Goal: Task Accomplishment & Management: Use online tool/utility

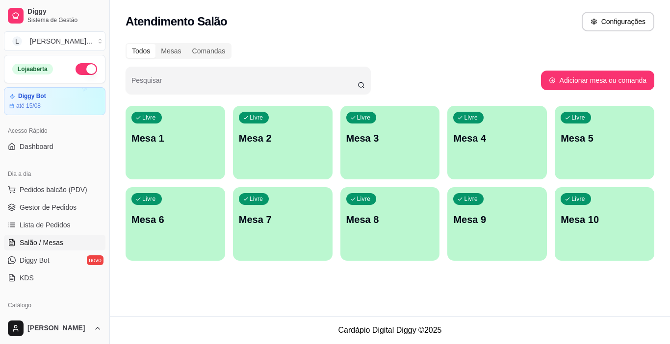
click at [143, 172] on div "button" at bounding box center [176, 174] width 100 height 12
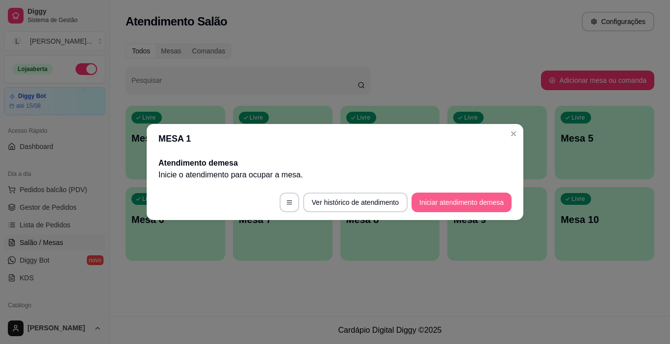
click at [440, 199] on button "Iniciar atendimento de mesa" at bounding box center [462, 203] width 100 height 20
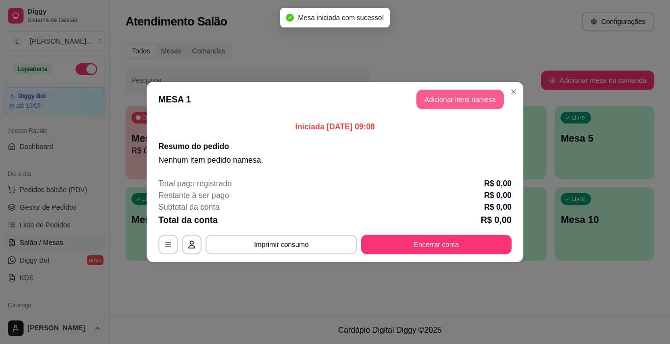
click at [487, 94] on button "Adicionar itens na mesa" at bounding box center [460, 100] width 87 height 20
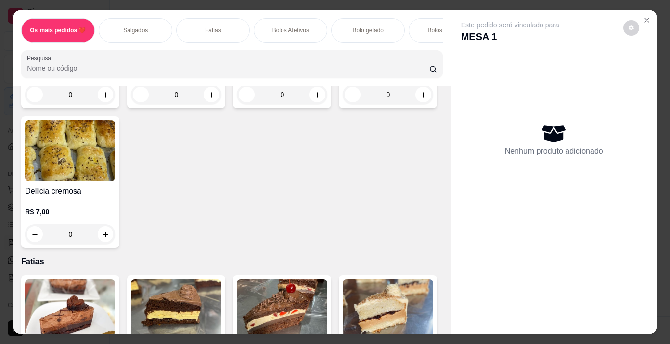
scroll to position [707, 0]
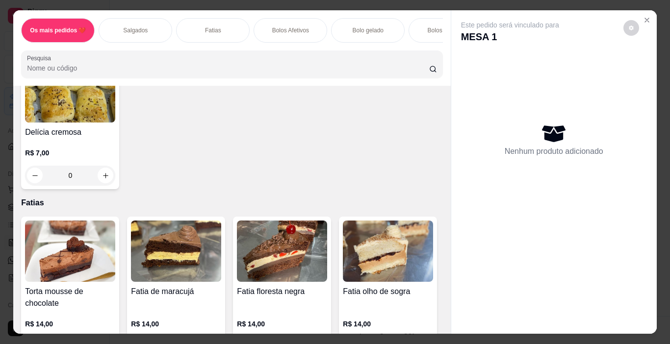
click at [314, 40] on icon "increase-product-quantity" at bounding box center [317, 35] width 7 height 7
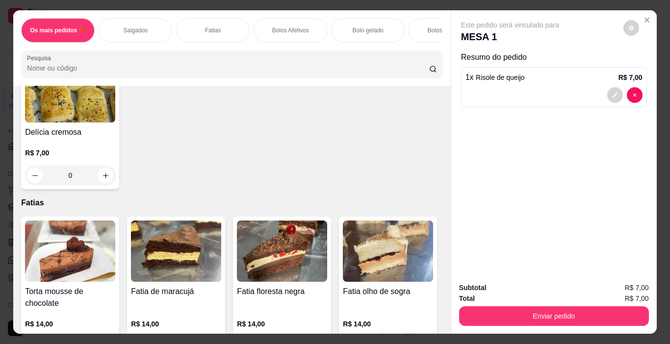
type input "1"
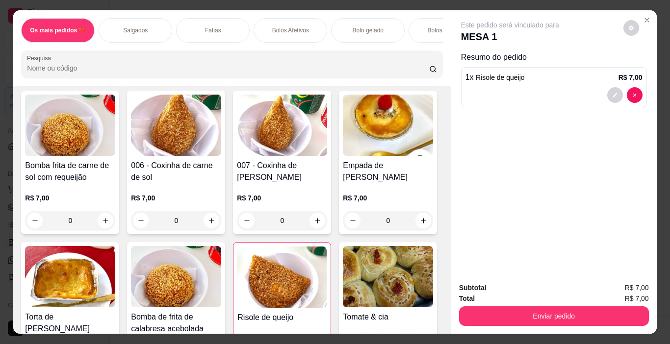
scroll to position [363, 0]
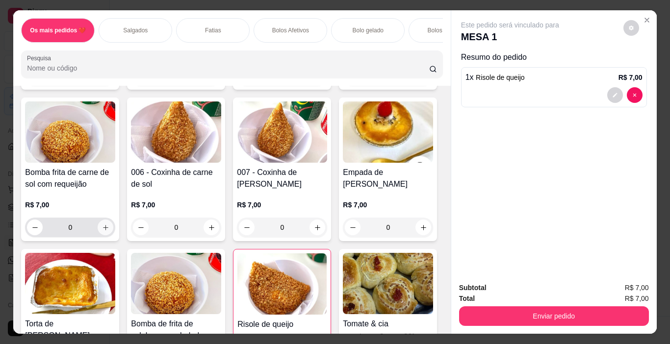
click at [109, 232] on icon "increase-product-quantity" at bounding box center [105, 227] width 7 height 7
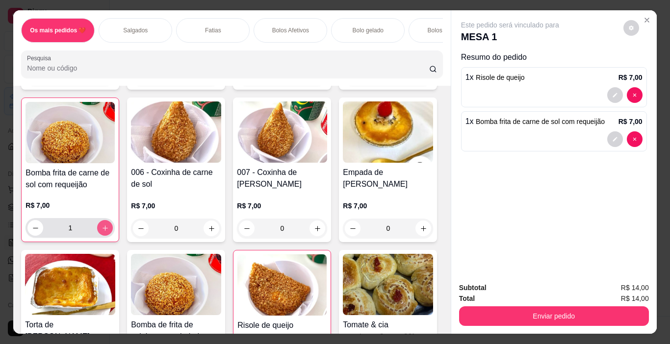
type input "1"
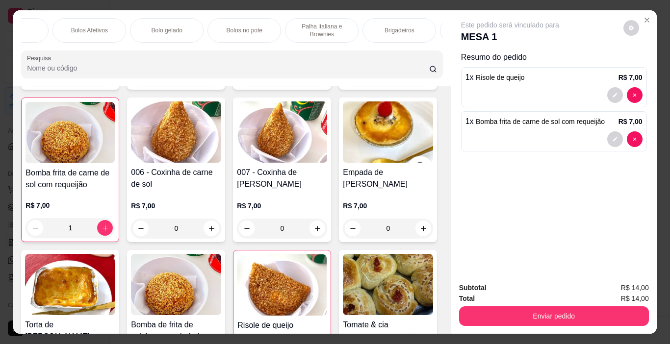
scroll to position [0, 192]
click at [166, 19] on div "Bolo gelado" at bounding box center [176, 30] width 74 height 25
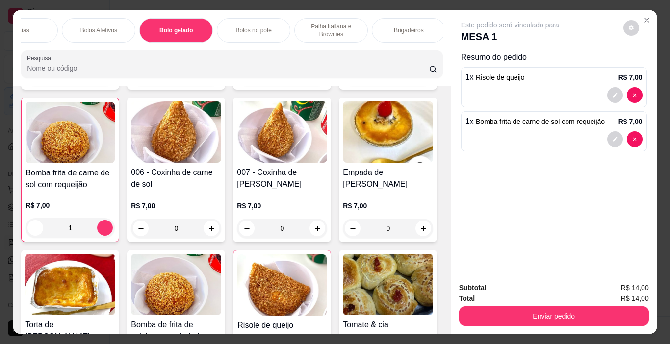
scroll to position [25, 0]
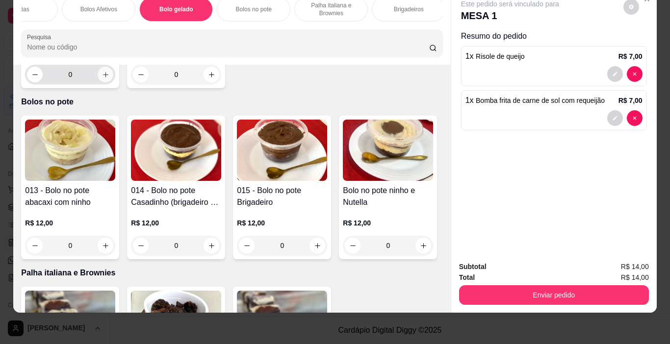
click at [102, 79] on icon "increase-product-quantity" at bounding box center [105, 74] width 7 height 7
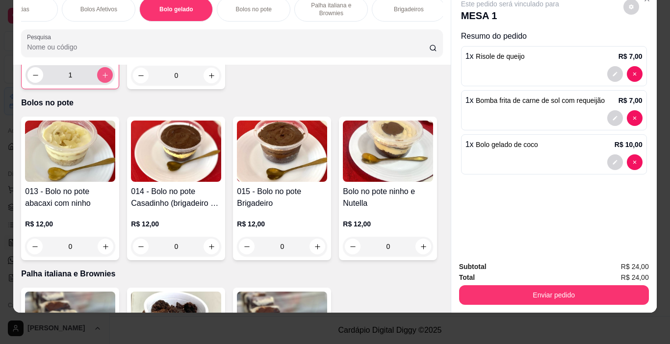
click at [97, 83] on button "increase-product-quantity" at bounding box center [105, 75] width 16 height 16
type input "3"
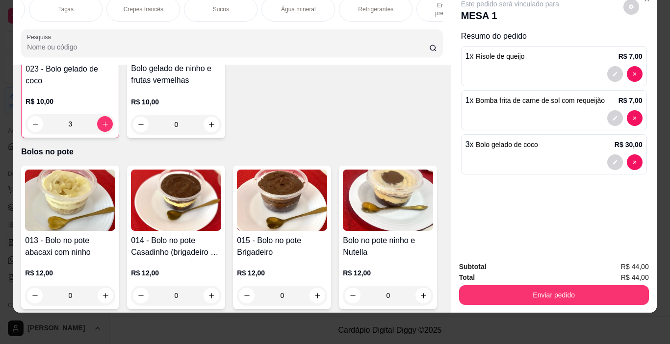
scroll to position [0, 1203]
click at [332, 5] on p "Refrigerantes" at bounding box center [328, 9] width 35 height 8
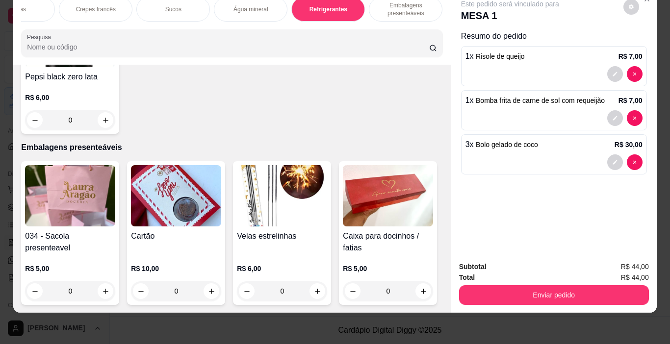
scroll to position [4785, 0]
type input "1"
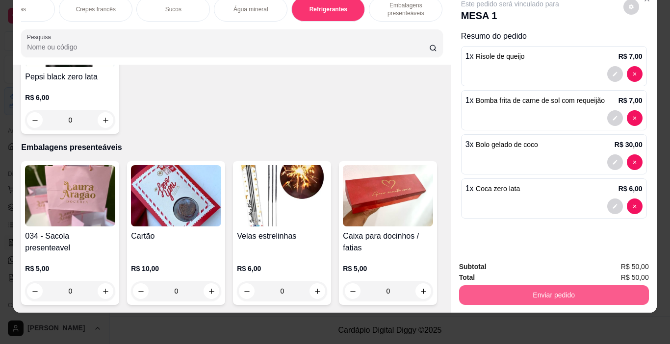
click at [582, 291] on button "Enviar pedido" at bounding box center [554, 296] width 190 height 20
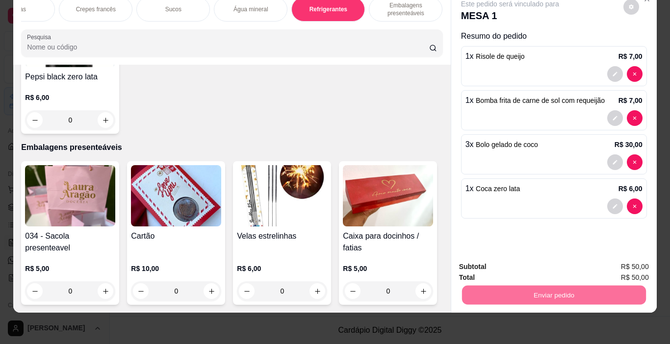
click at [537, 267] on button "Não registrar e enviar pedido" at bounding box center [521, 264] width 99 height 18
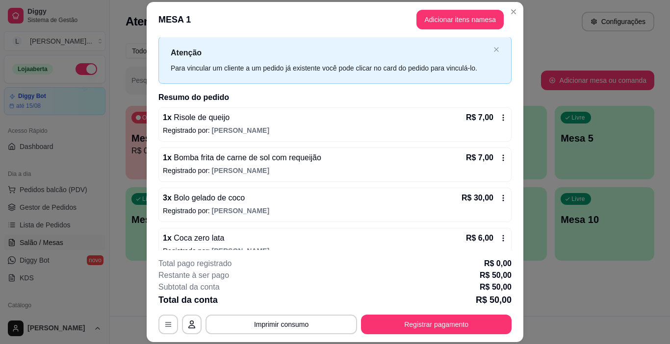
scroll to position [33, 0]
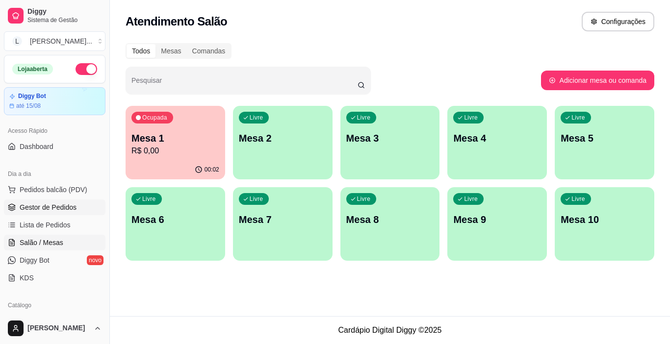
click at [61, 206] on span "Gestor de Pedidos" at bounding box center [48, 208] width 57 height 10
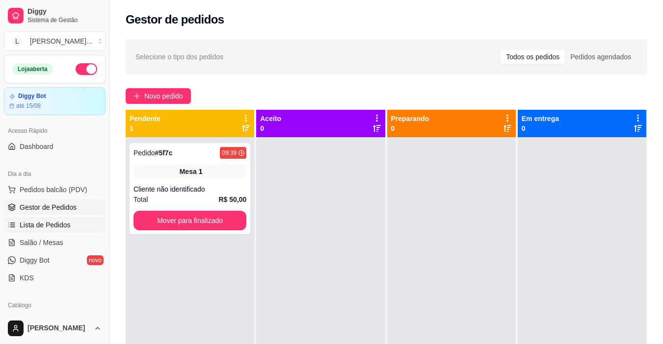
click at [58, 224] on span "Lista de Pedidos" at bounding box center [45, 225] width 51 height 10
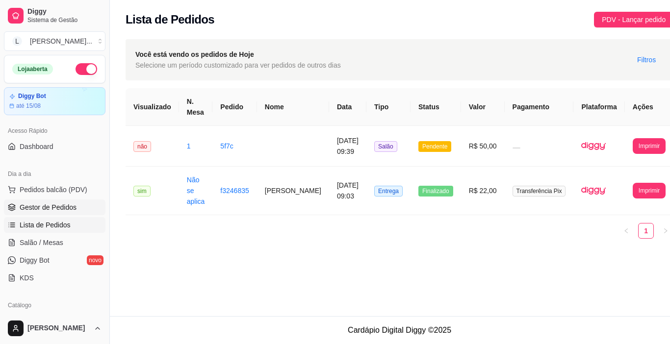
click at [66, 209] on span "Gestor de Pedidos" at bounding box center [48, 208] width 57 height 10
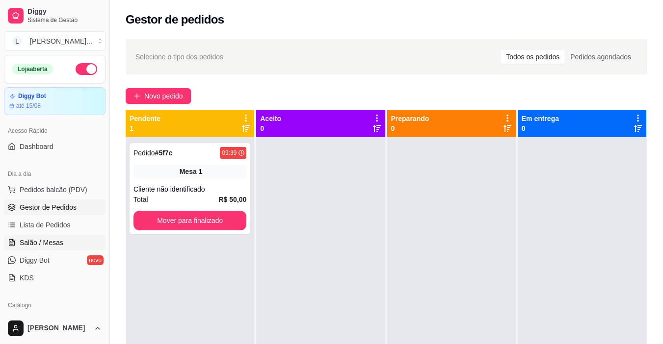
click at [57, 237] on link "Salão / Mesas" at bounding box center [55, 243] width 102 height 16
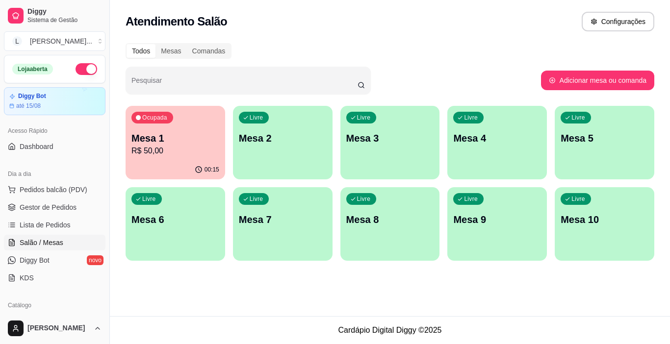
click at [155, 155] on p "R$ 50,00" at bounding box center [176, 151] width 88 height 12
click at [66, 189] on span "Pedidos balcão (PDV)" at bounding box center [54, 190] width 68 height 10
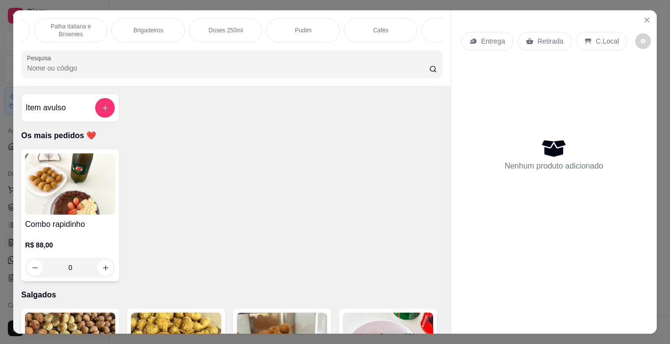
scroll to position [0, 484]
click at [209, 31] on div "Doses 250ml" at bounding box center [195, 30] width 74 height 25
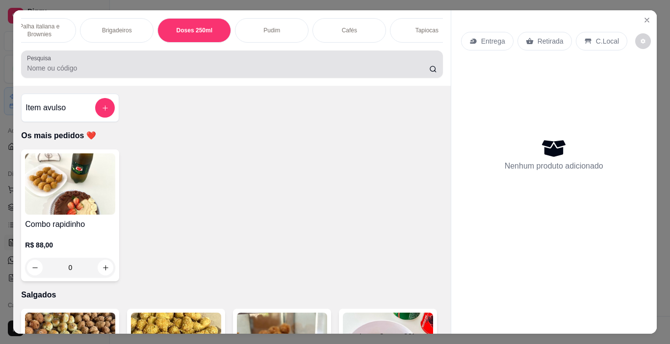
scroll to position [25, 0]
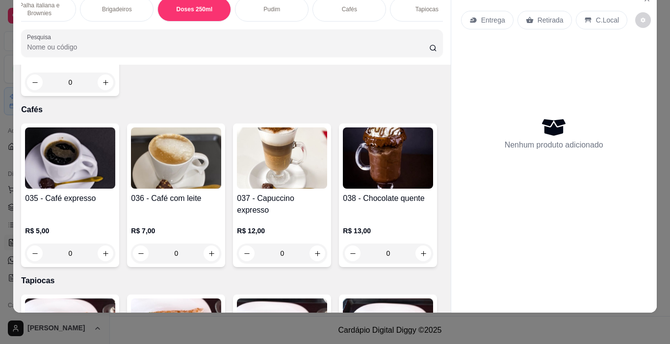
type input "1"
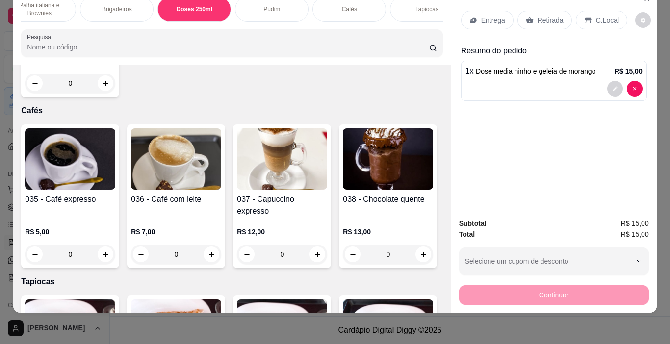
click at [545, 15] on p "Retirada" at bounding box center [551, 20] width 26 height 10
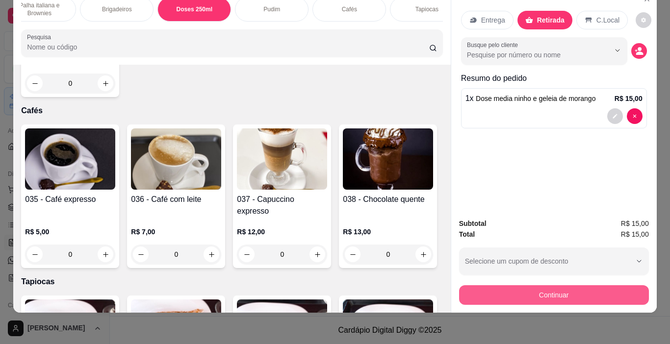
click at [531, 286] on button "Continuar" at bounding box center [554, 296] width 190 height 20
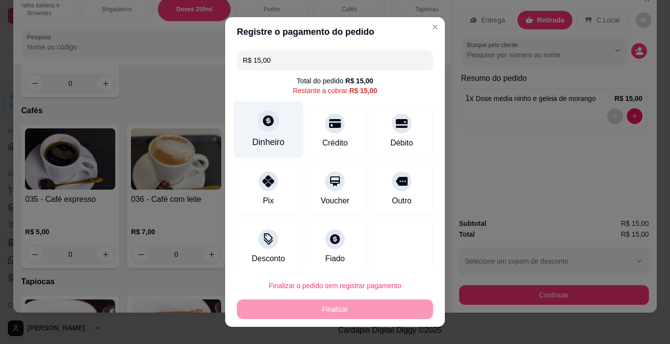
click at [262, 139] on div "Dinheiro" at bounding box center [268, 142] width 32 height 13
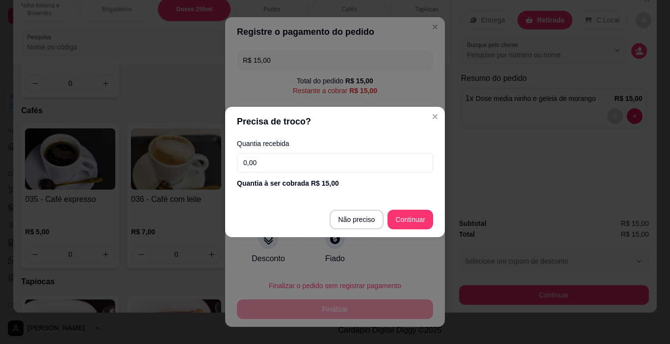
click at [331, 163] on input "0,00" at bounding box center [335, 163] width 196 height 20
type input "20,00"
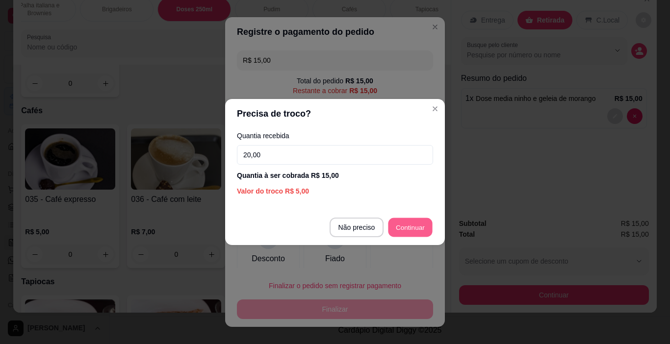
type input "R$ 0,00"
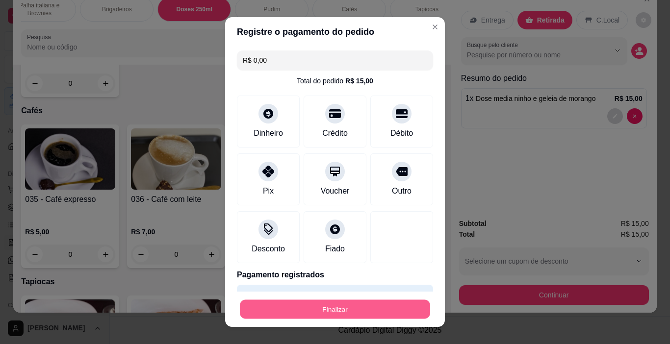
click at [366, 309] on button "Finalizar" at bounding box center [335, 309] width 190 height 19
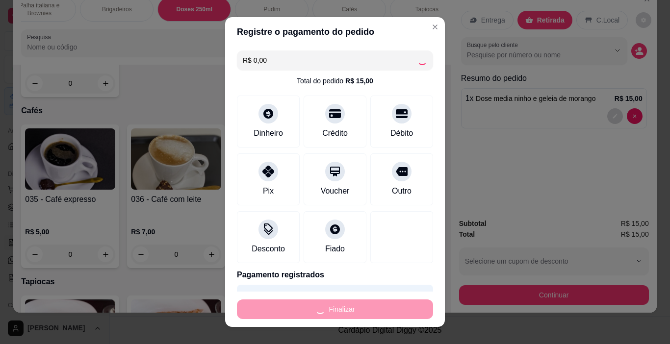
type input "0"
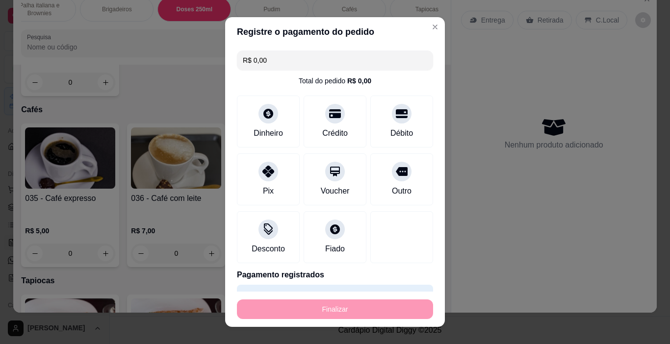
type input "-R$ 15,00"
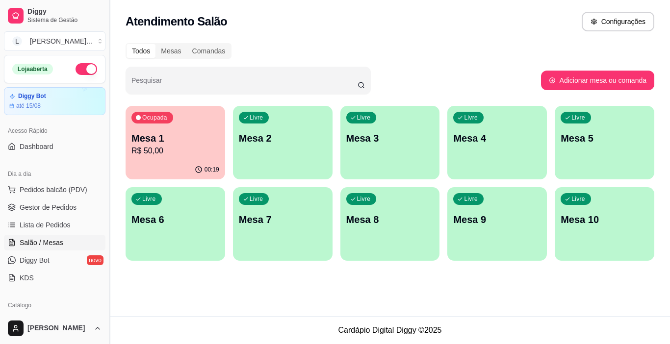
drag, startPoint x: 108, startPoint y: 102, endPoint x: 106, endPoint y: 110, distance: 8.1
click at [106, 110] on button "Toggle Sidebar" at bounding box center [110, 172] width 8 height 344
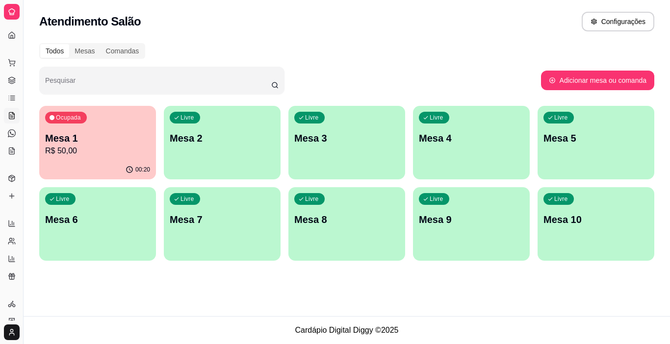
click at [81, 146] on p "R$ 50,00" at bounding box center [97, 151] width 105 height 12
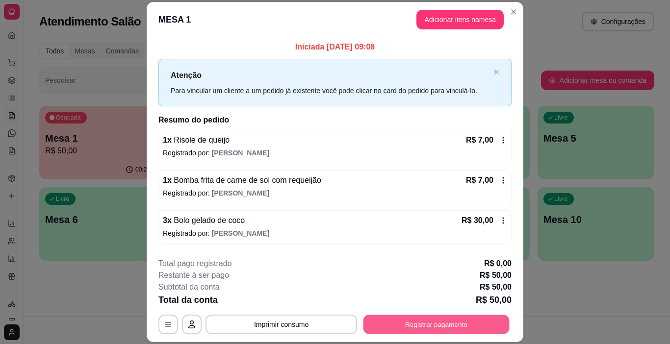
click at [450, 326] on button "Registrar pagamento" at bounding box center [437, 325] width 146 height 19
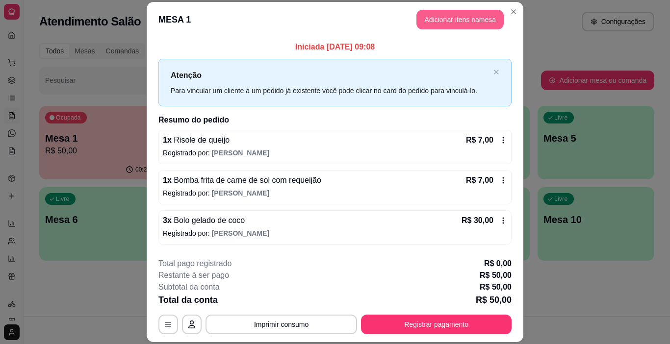
click at [438, 20] on button "Adicionar itens na mesa" at bounding box center [460, 20] width 87 height 20
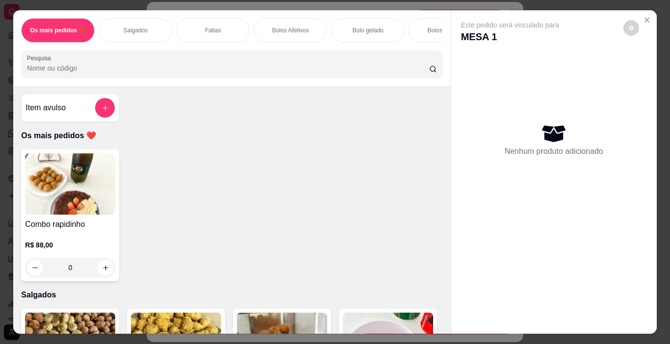
click at [311, 26] on div "Bolos Afetivos" at bounding box center [291, 30] width 74 height 25
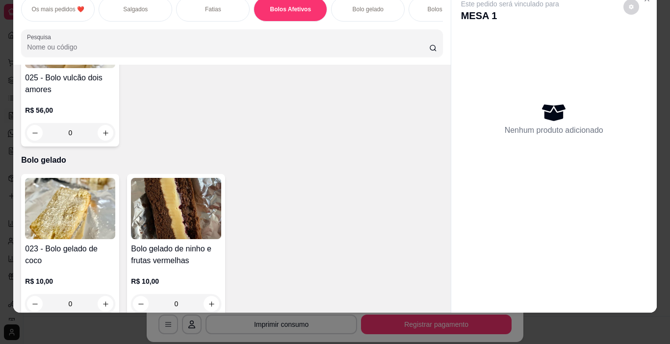
scroll to position [1367, 0]
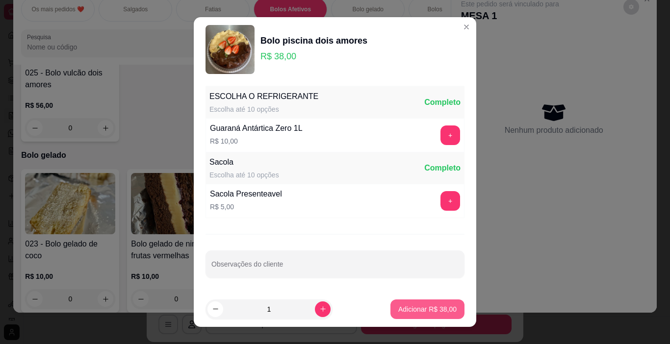
click at [398, 309] on p "Adicionar R$ 38,00" at bounding box center [427, 310] width 58 height 10
type input "1"
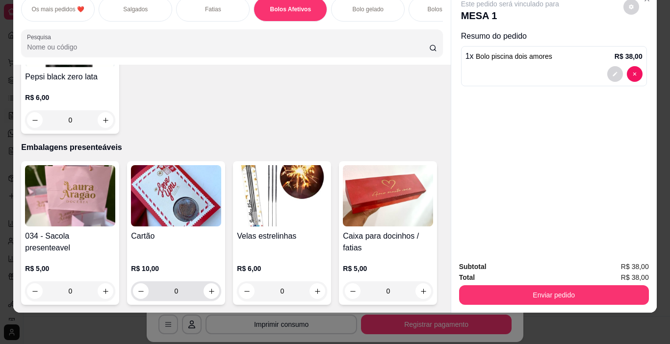
scroll to position [5145, 0]
click at [103, 288] on icon "increase-product-quantity" at bounding box center [105, 291] width 7 height 7
type input "1"
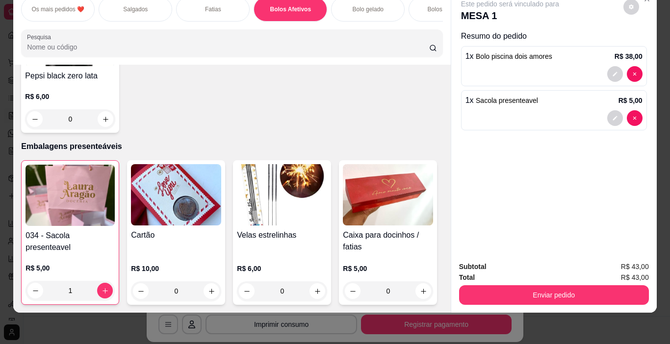
scroll to position [5146, 0]
click at [209, 288] on icon "increase-product-quantity" at bounding box center [211, 291] width 7 height 7
type input "1"
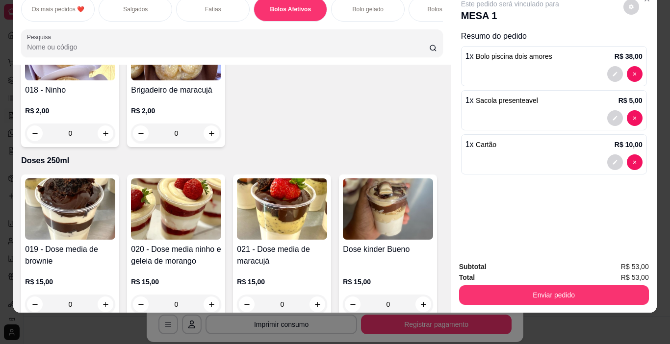
scroll to position [1473, 0]
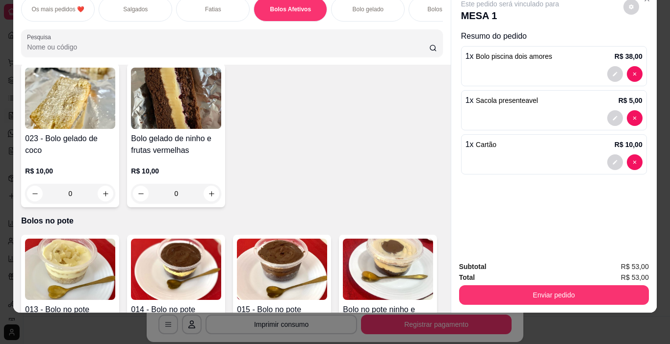
click at [461, 110] on div "1 x Sacola presenteavel R$ 5,00" at bounding box center [554, 110] width 186 height 40
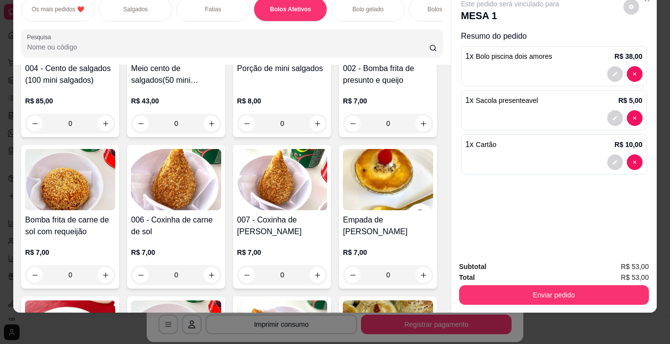
scroll to position [314, 0]
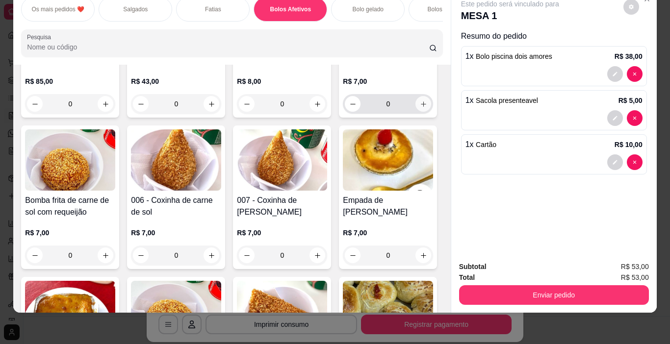
click at [420, 108] on icon "increase-product-quantity" at bounding box center [423, 104] width 7 height 7
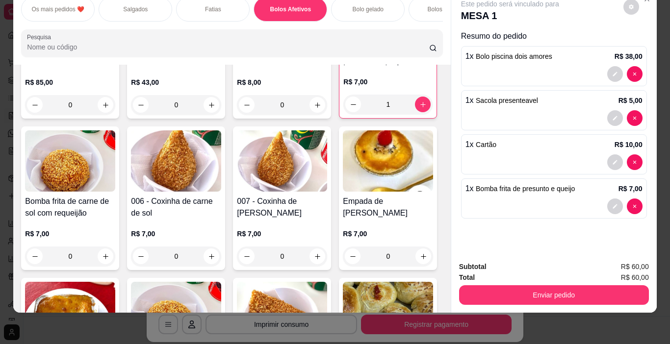
type input "1"
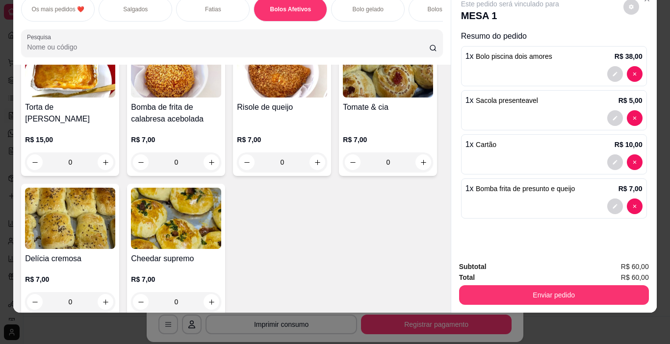
scroll to position [569, 0]
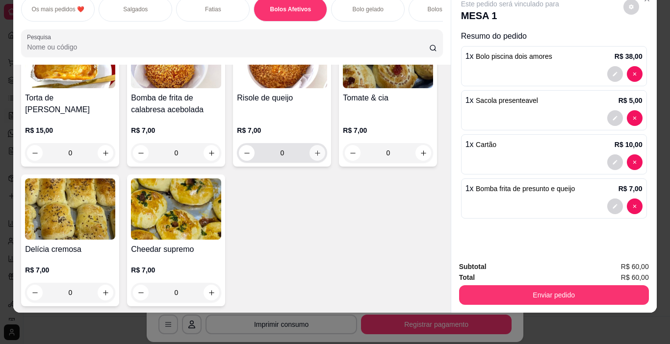
click at [314, 157] on icon "increase-product-quantity" at bounding box center [317, 153] width 7 height 7
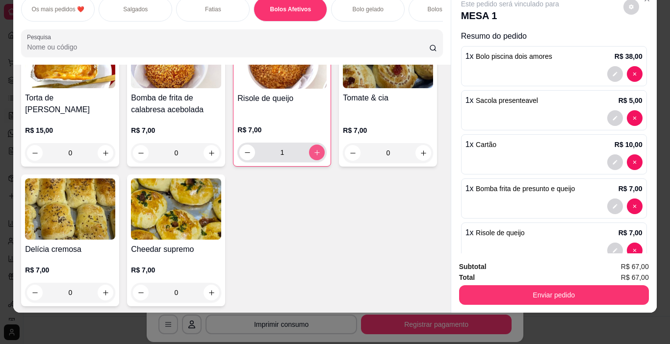
type input "1"
click at [195, 5] on div "Fatias" at bounding box center [213, 9] width 74 height 25
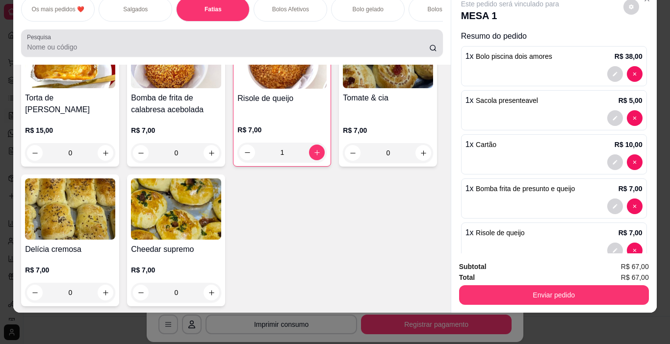
scroll to position [959, 0]
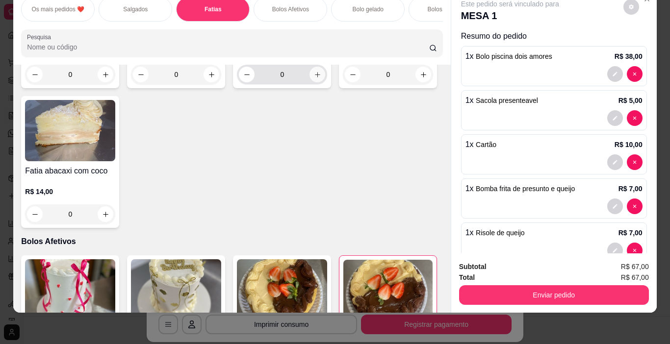
click at [315, 78] on icon "increase-product-quantity" at bounding box center [317, 74] width 5 height 5
click at [314, 78] on icon "increase-product-quantity" at bounding box center [317, 74] width 7 height 7
type input "3"
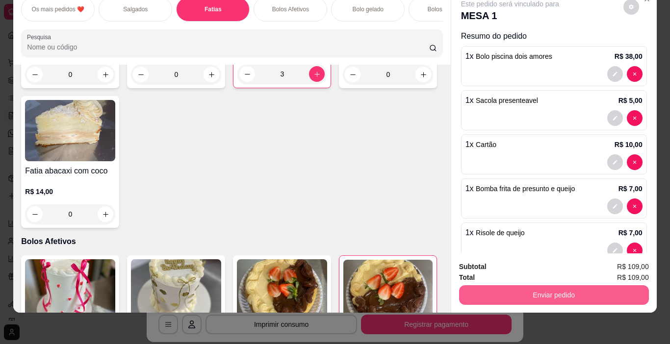
click at [530, 286] on button "Enviar pedido" at bounding box center [554, 296] width 190 height 20
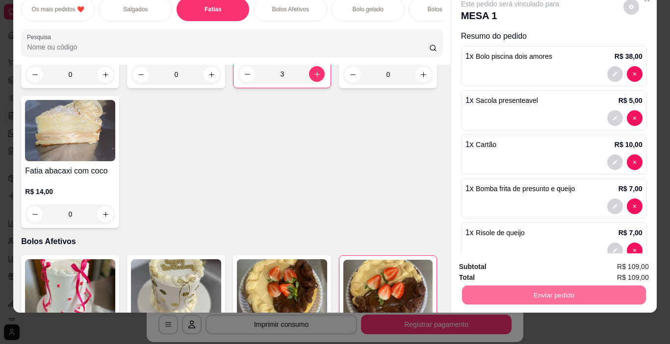
click at [405, 214] on div "Torta mousse de chocolate R$ 14,00 0 Fatia de maracujá R$ 14,00 0 Fatia florest…" at bounding box center [232, 87] width 422 height 284
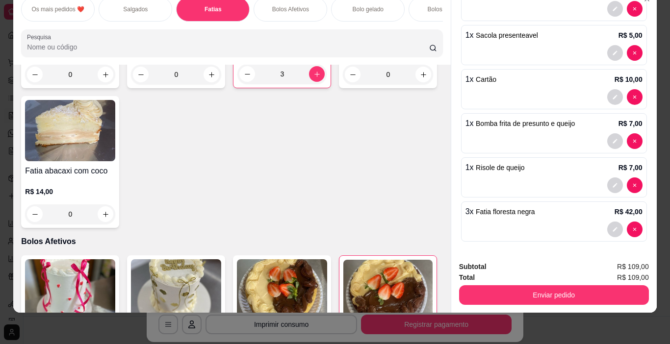
scroll to position [67, 0]
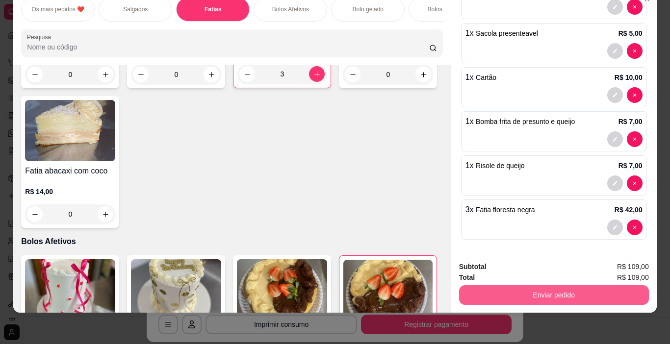
click at [562, 291] on button "Enviar pedido" at bounding box center [554, 296] width 190 height 20
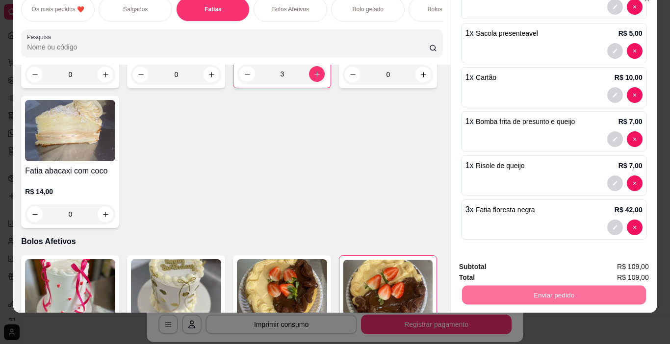
click at [545, 263] on button "Não registrar e enviar pedido" at bounding box center [521, 264] width 99 height 18
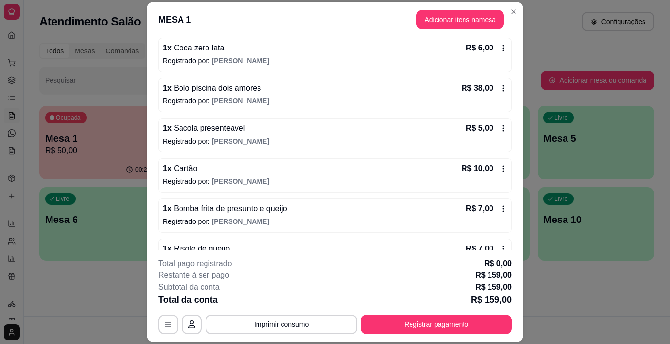
scroll to position [280, 0]
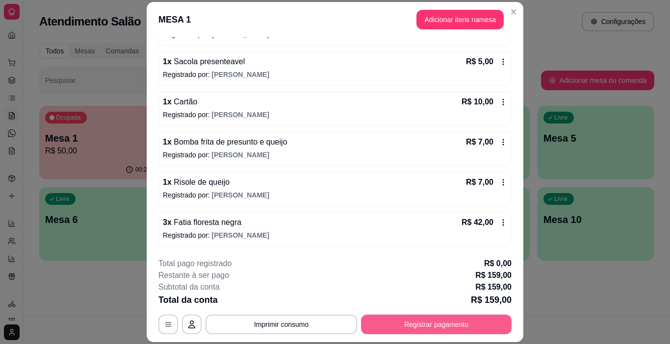
click at [416, 323] on button "Registrar pagamento" at bounding box center [436, 325] width 151 height 20
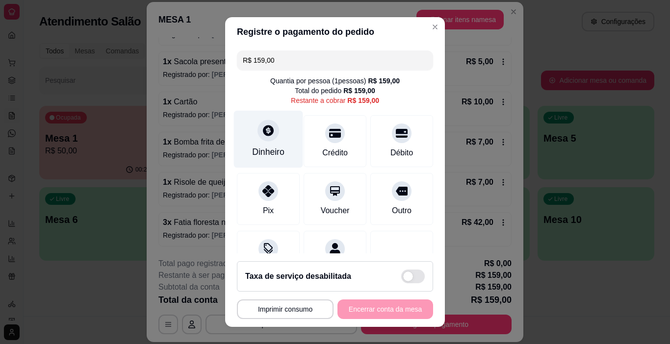
click at [272, 146] on div "Dinheiro" at bounding box center [268, 152] width 32 height 13
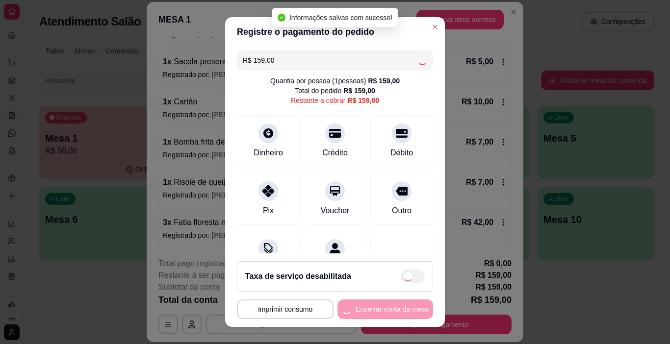
type input "R$ 0,00"
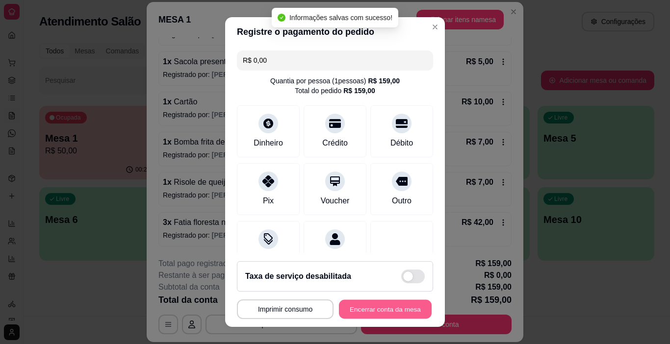
click at [368, 310] on button "Encerrar conta da mesa" at bounding box center [385, 309] width 93 height 19
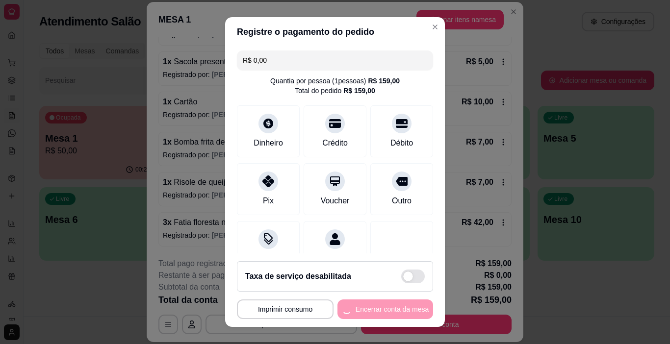
scroll to position [0, 0]
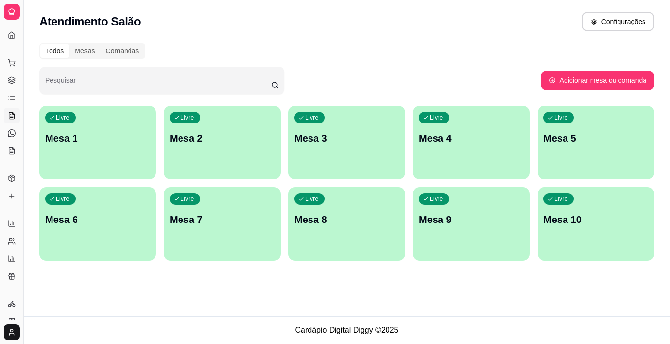
click at [21, 109] on button "Toggle Sidebar" at bounding box center [23, 172] width 8 height 344
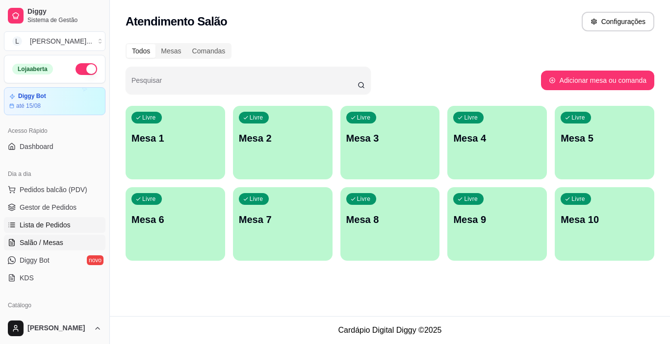
click at [53, 226] on span "Lista de Pedidos" at bounding box center [45, 225] width 51 height 10
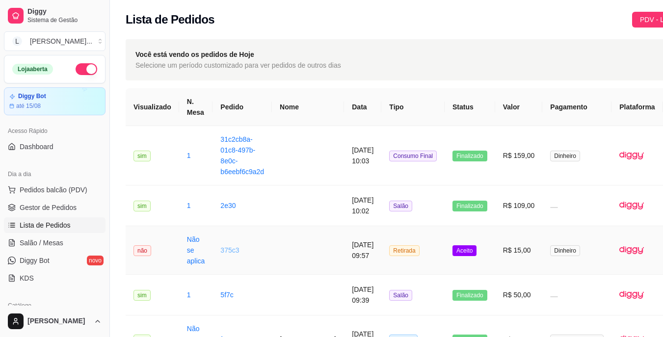
click at [227, 250] on link "375c3" at bounding box center [229, 250] width 19 height 8
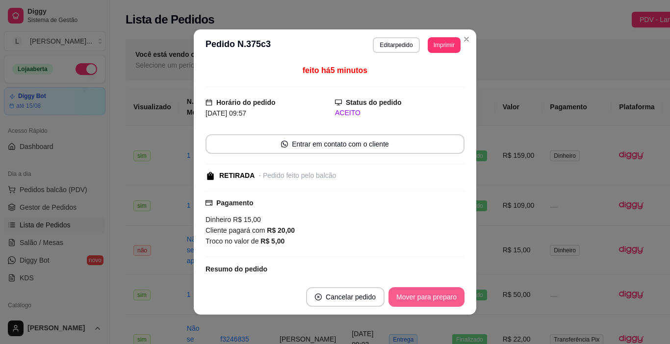
click at [417, 295] on button "Mover para preparo" at bounding box center [427, 298] width 76 height 20
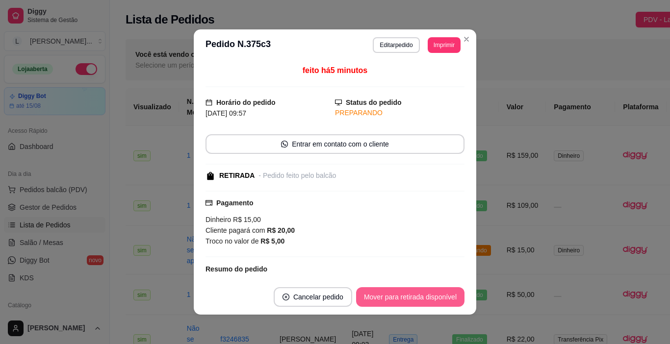
click at [412, 294] on button "Mover para retirada disponível" at bounding box center [410, 298] width 108 height 20
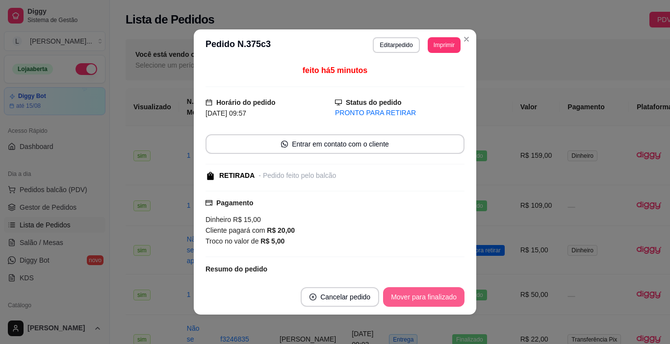
click at [416, 292] on button "Mover para finalizado" at bounding box center [423, 298] width 81 height 20
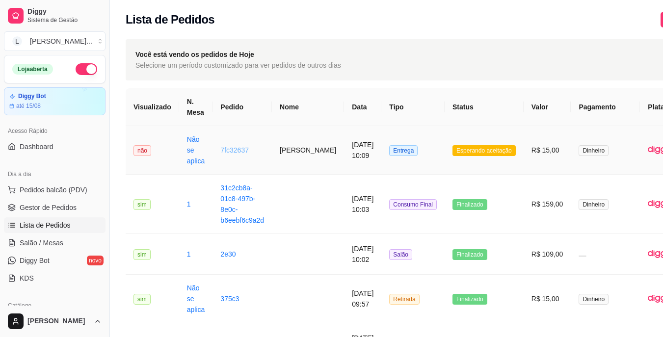
click at [226, 154] on link "7fc32637" at bounding box center [234, 150] width 28 height 8
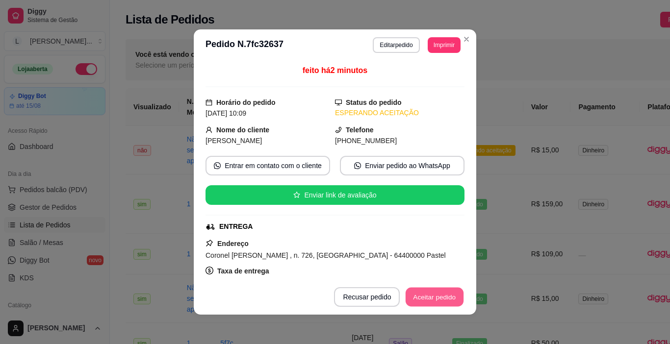
click at [432, 294] on button "Aceitar pedido" at bounding box center [435, 297] width 58 height 19
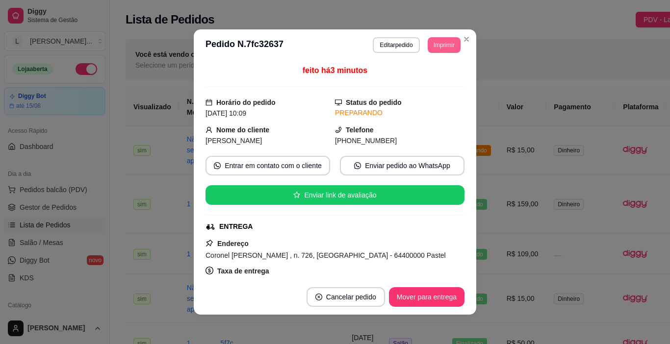
click at [435, 49] on button "Imprimir" at bounding box center [444, 45] width 33 height 16
click at [433, 81] on button "IMPRESSORA" at bounding box center [422, 80] width 71 height 16
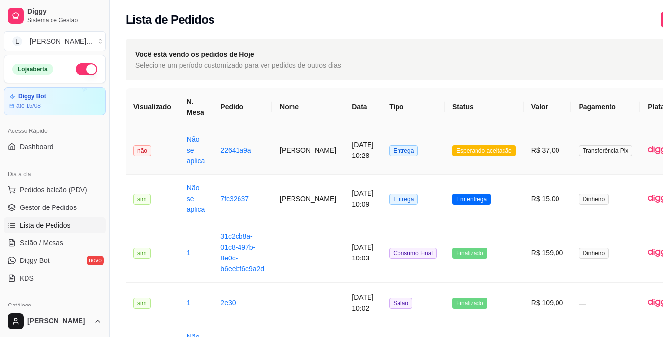
click at [248, 150] on td "22641a9a" at bounding box center [241, 150] width 59 height 49
click at [344, 165] on td "[DATE] 10:28" at bounding box center [362, 150] width 37 height 49
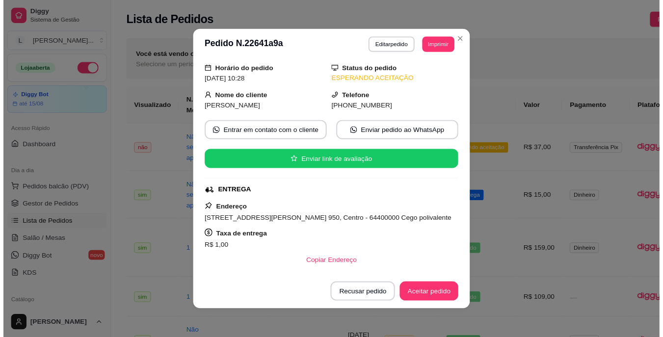
scroll to position [49, 0]
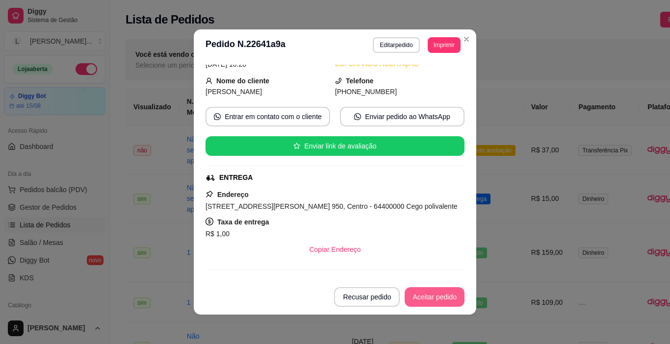
click at [448, 301] on button "Aceitar pedido" at bounding box center [435, 298] width 60 height 20
click at [441, 296] on button "Mover para preparo" at bounding box center [427, 298] width 76 height 20
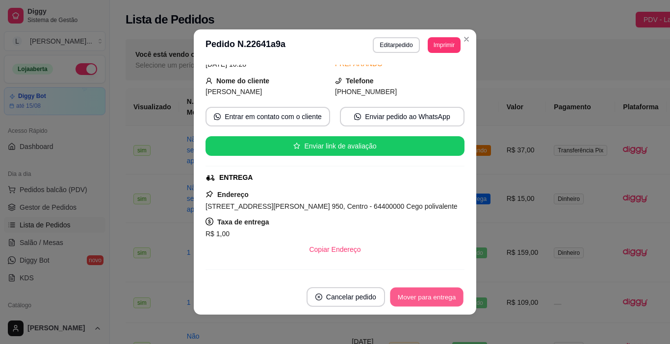
click at [441, 296] on button "Mover para entrega" at bounding box center [427, 297] width 74 height 19
